Goal: Complete application form

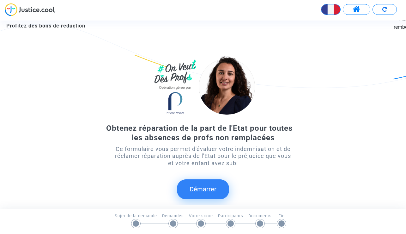
scroll to position [26, 0]
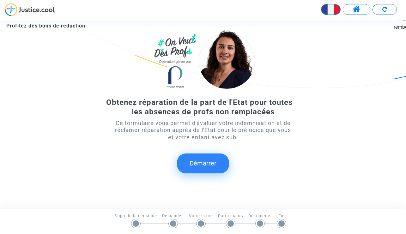
click at [199, 161] on button "Démarrer" at bounding box center [203, 163] width 52 height 20
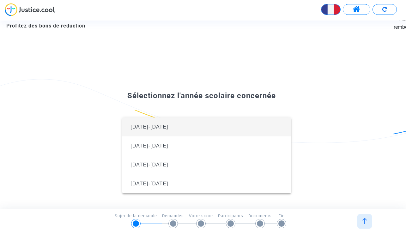
click at [183, 130] on span "[DATE]-[DATE]" at bounding box center [206, 126] width 158 height 19
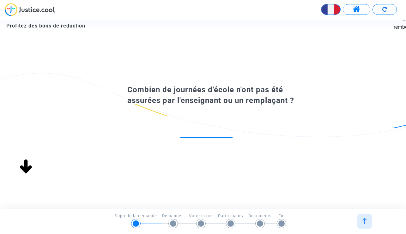
scroll to position [0, 0]
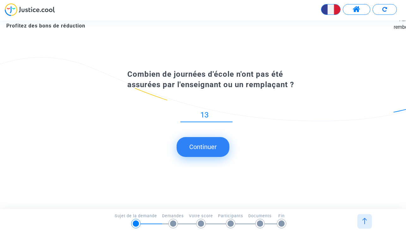
type input "13"
click at [207, 152] on button "Continuer" at bounding box center [202, 147] width 53 height 20
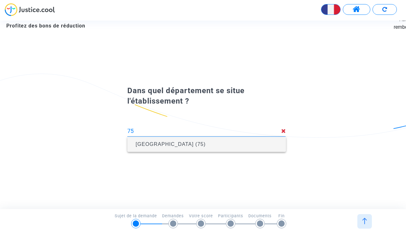
click at [162, 149] on span "[GEOGRAPHIC_DATA] (75)" at bounding box center [206, 144] width 148 height 18
type input "[GEOGRAPHIC_DATA] (75)"
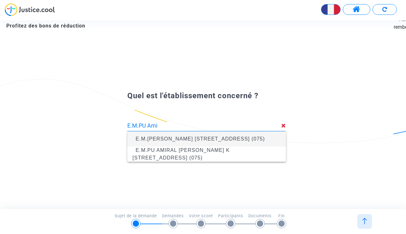
click at [211, 139] on span "E.M.[PERSON_NAME] [STREET_ADDRESS] (075)" at bounding box center [206, 139] width 148 height 18
type input "E.M.[PERSON_NAME] [STREET_ADDRESS] (075)"
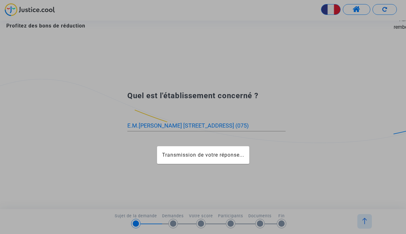
scroll to position [0, 21]
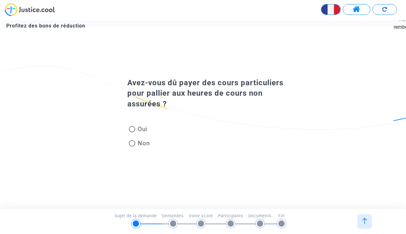
click at [141, 142] on span "Non" at bounding box center [142, 143] width 15 height 9
click at [132, 146] on input "Non" at bounding box center [132, 146] width 0 height 0
radio input "true"
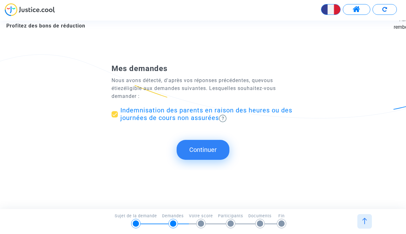
click at [200, 151] on button "Continuer" at bounding box center [202, 150] width 53 height 20
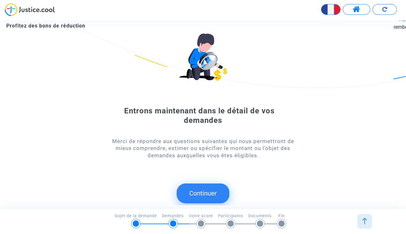
click at [206, 191] on button "Continuer" at bounding box center [202, 193] width 53 height 20
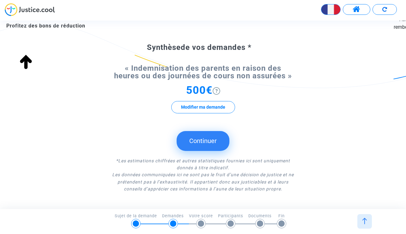
scroll to position [62, 0]
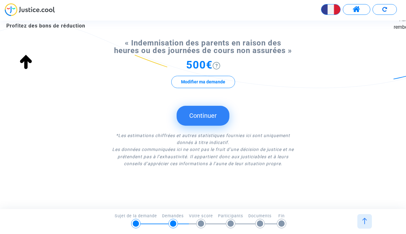
click at [213, 120] on button "Continuer" at bounding box center [202, 116] width 53 height 20
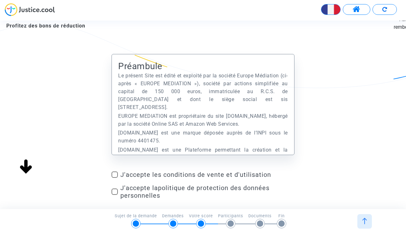
click at [115, 176] on span at bounding box center [114, 174] width 6 height 6
click at [115, 178] on input "J'accepte les conditions de vente et d'utilisation" at bounding box center [114, 178] width 0 height 0
checkbox input "true"
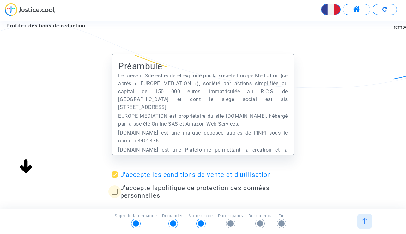
click at [114, 194] on span at bounding box center [114, 191] width 6 height 6
click at [114, 195] on input "J'accepte la politique de protection des données personnelles" at bounding box center [114, 195] width 0 height 0
checkbox input "true"
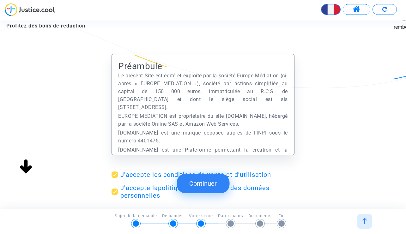
click at [214, 182] on button "Continuer" at bounding box center [202, 184] width 53 height 20
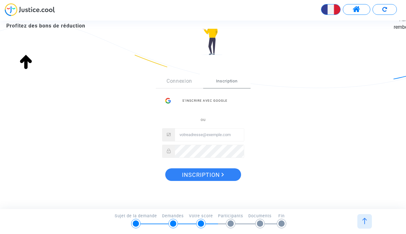
scroll to position [65, 0]
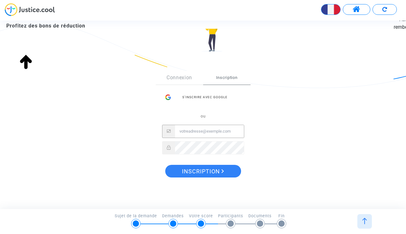
click at [201, 131] on input "Email" at bounding box center [209, 131] width 69 height 13
type input "[PERSON_NAME][EMAIL_ADDRESS][DOMAIN_NAME]"
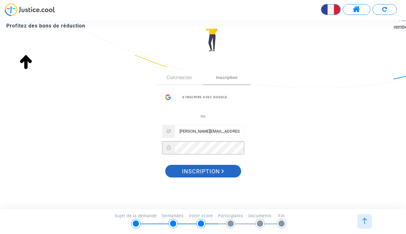
click at [204, 172] on span "Inscription" at bounding box center [203, 171] width 42 height 13
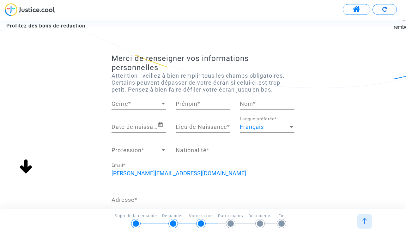
scroll to position [33, 0]
click at [139, 106] on span "Genre" at bounding box center [135, 104] width 49 height 6
click at [142, 105] on span "Madame" at bounding box center [138, 103] width 55 height 17
click at [204, 106] on input "Prénom *" at bounding box center [202, 104] width 55 height 6
type input "Chloé"
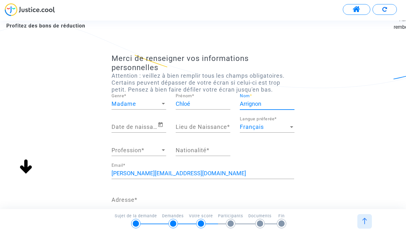
type input "Arrignon"
click at [127, 129] on input "Date de naissance *" at bounding box center [134, 127] width 46 height 6
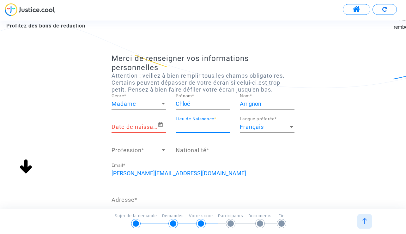
click at [183, 129] on input "Lieu de Naissance *" at bounding box center [202, 127] width 55 height 6
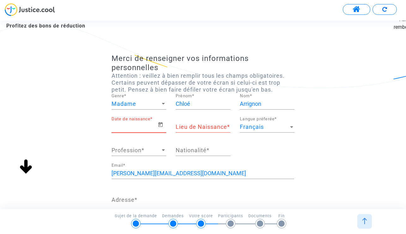
click at [131, 124] on input "Date de naissance *" at bounding box center [134, 127] width 46 height 6
click at [157, 129] on input "Date de naissance *" at bounding box center [134, 127] width 46 height 6
click at [160, 124] on icon "Open calendar" at bounding box center [160, 124] width 4 height 5
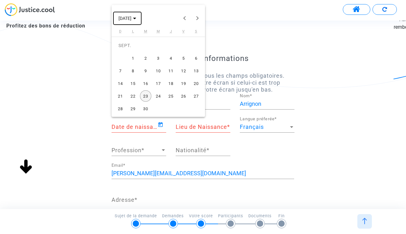
click at [131, 18] on span "SEPT. 2025" at bounding box center [124, 18] width 13 height 5
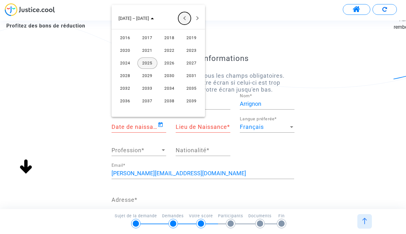
click at [184, 18] on button "Previous 24 years" at bounding box center [184, 18] width 13 height 13
click at [180, 20] on button "Previous 24 years" at bounding box center [184, 18] width 13 height 13
click at [128, 101] on div "1988" at bounding box center [125, 100] width 20 height 11
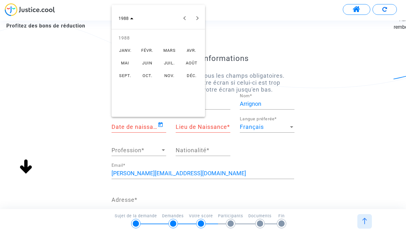
click at [144, 53] on div "FÉVR." at bounding box center [147, 50] width 20 height 11
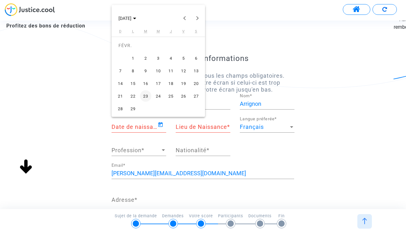
click at [156, 59] on div "3" at bounding box center [157, 57] width 11 height 11
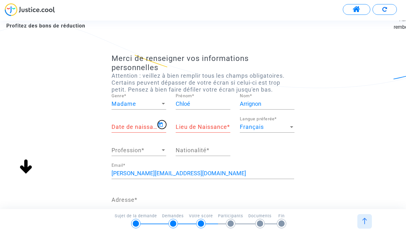
type input "03/02/1988"
click at [193, 131] on div "Lieu de Naissance *" at bounding box center [202, 124] width 55 height 16
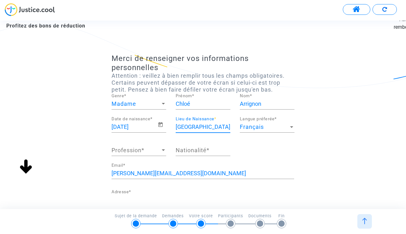
click at [203, 127] on input "Paris" at bounding box center [202, 127] width 55 height 6
drag, startPoint x: 203, startPoint y: 127, endPoint x: 151, endPoint y: 115, distance: 53.1
click at [175, 124] on input "Paris" at bounding box center [202, 127] width 55 height 6
type input "75012"
click at [148, 151] on span "Profession" at bounding box center [135, 150] width 49 height 6
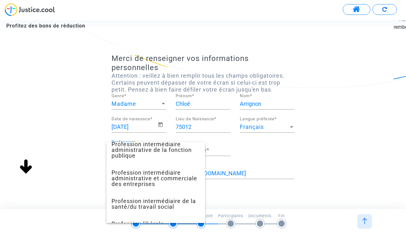
scroll to position [514, 0]
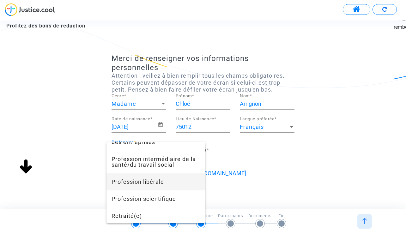
click at [151, 179] on span "Profession libérale" at bounding box center [155, 181] width 88 height 17
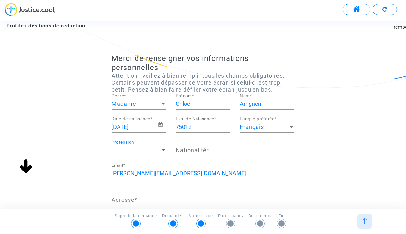
scroll to position [460, 0]
click at [198, 156] on div "Nationalité *" at bounding box center [202, 148] width 55 height 16
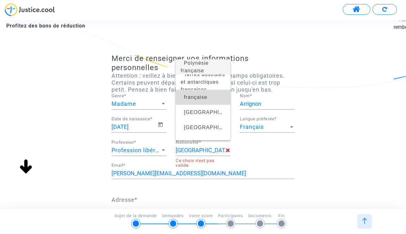
click at [201, 99] on span "française" at bounding box center [195, 96] width 23 height 5
type input "française"
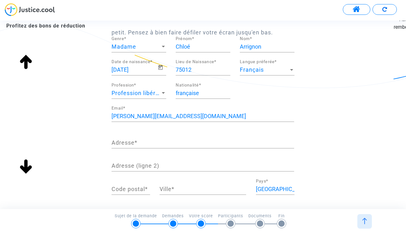
scroll to position [59, 0]
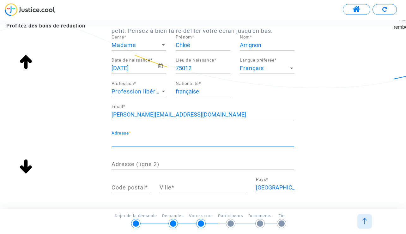
click at [146, 139] on input "Adresse *" at bounding box center [202, 141] width 182 height 6
type input "20 Rue Boinod"
type input "appt 88"
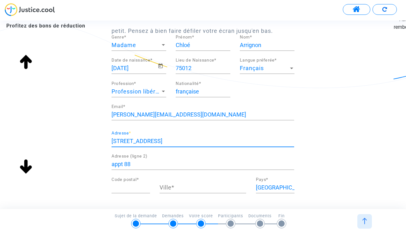
type input "75018"
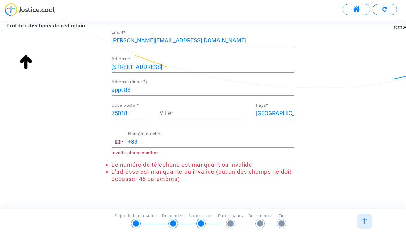
scroll to position [136, 0]
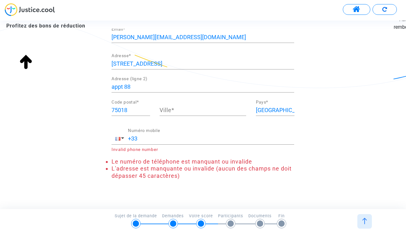
click at [161, 137] on input "+33" at bounding box center [211, 138] width 166 height 6
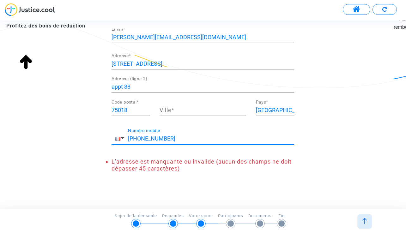
click at [210, 142] on input "+33 652246576" at bounding box center [211, 138] width 166 height 6
click at [138, 141] on input "+33 652246576" at bounding box center [211, 138] width 166 height 6
type input "+33 652246576"
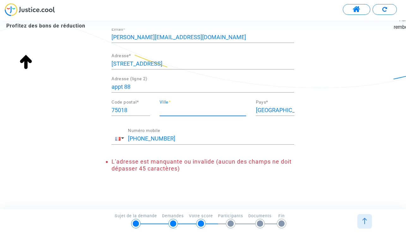
click at [198, 111] on input "Ville *" at bounding box center [202, 110] width 86 height 6
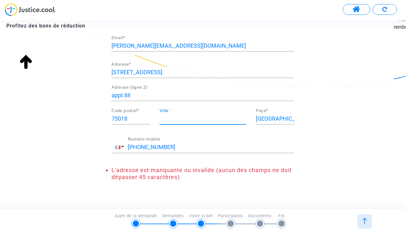
scroll to position [134, 0]
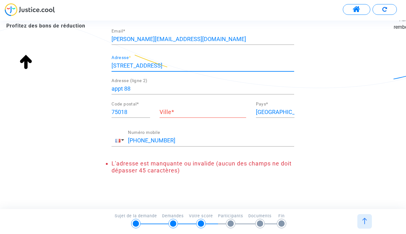
click at [185, 66] on input "20 Rue Boinod" at bounding box center [202, 65] width 182 height 6
click at [152, 91] on input "appt 88" at bounding box center [202, 89] width 182 height 6
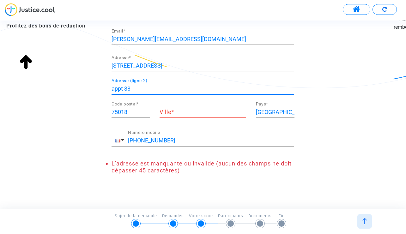
click at [184, 115] on input "Ville *" at bounding box center [202, 112] width 86 height 6
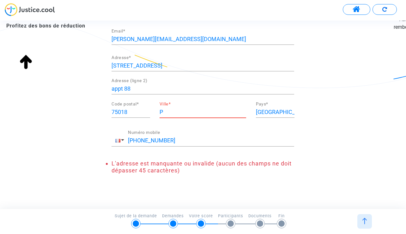
scroll to position [122, 0]
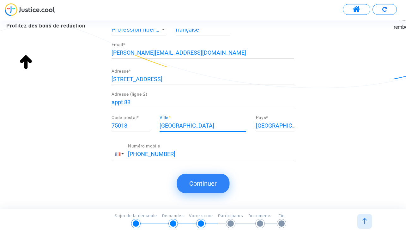
type input "Paris"
click at [195, 182] on button "Continuer" at bounding box center [202, 184] width 53 height 20
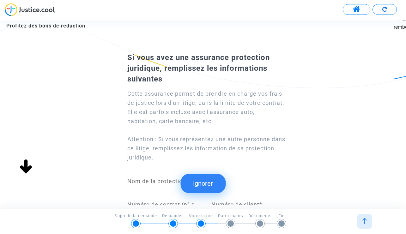
scroll to position [0, 0]
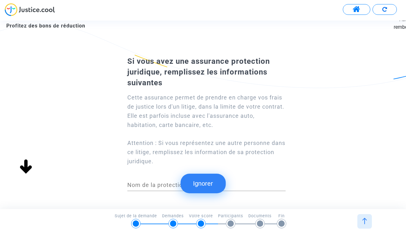
click at [202, 184] on button "Ignorer" at bounding box center [202, 184] width 45 height 20
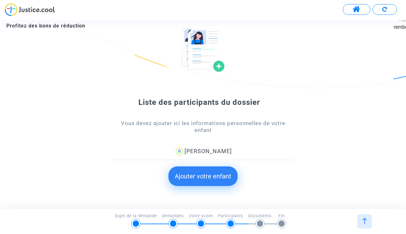
scroll to position [30, 0]
